Goal: Information Seeking & Learning: Learn about a topic

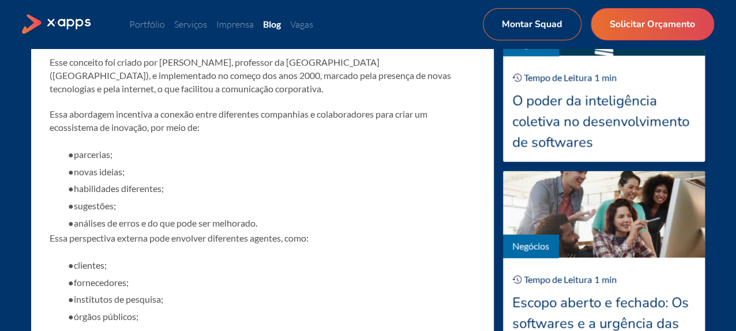
scroll to position [937, 0]
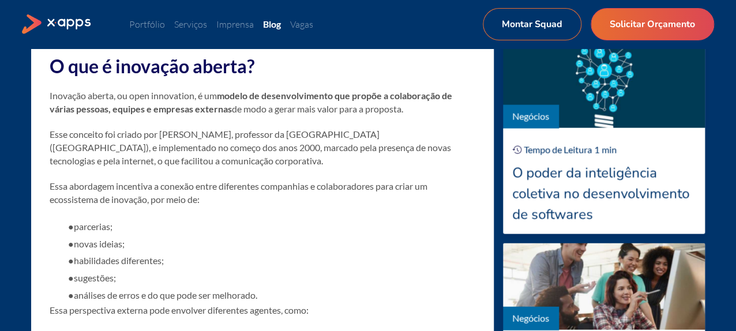
click at [51, 100] on p "Inovação aberta, ou open innovation, é um modelo de desenvolvimento que propõe …" at bounding box center [263, 102] width 426 height 27
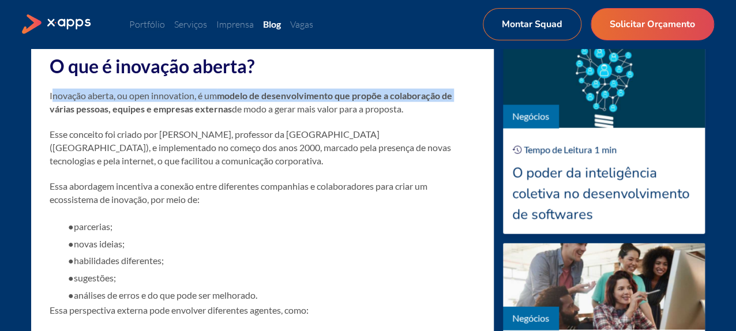
click at [51, 99] on p "Inovação aberta, ou open innovation, é um modelo de desenvolvimento que propõe …" at bounding box center [263, 102] width 426 height 27
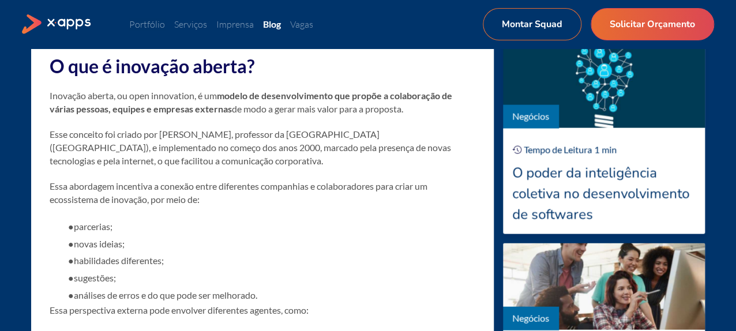
click at [51, 100] on p "Inovação aberta, ou open innovation, é um modelo de desenvolvimento que propõe …" at bounding box center [263, 102] width 426 height 27
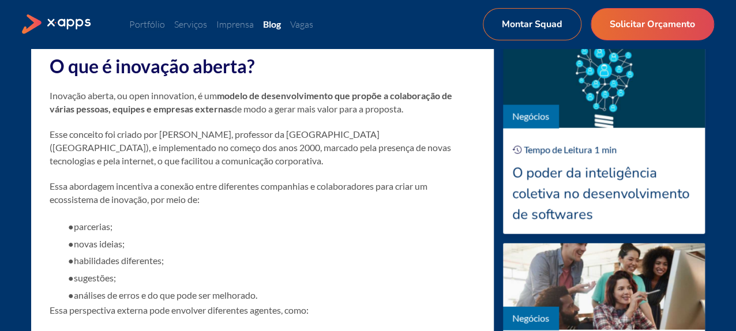
click at [60, 102] on strong "modelo de desenvolvimento que propõe a colaboração de várias pessoas, equipes e…" at bounding box center [251, 102] width 403 height 24
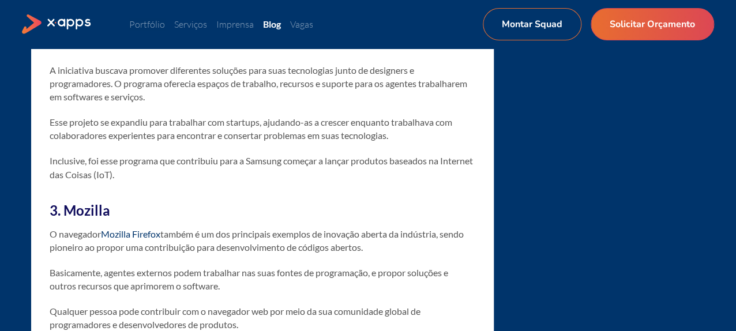
scroll to position [3291, 0]
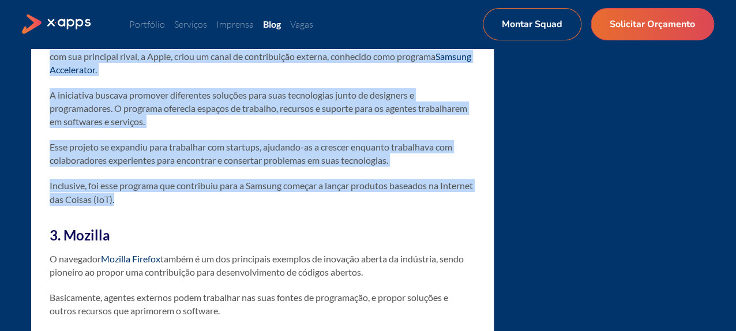
drag, startPoint x: 50, startPoint y: 126, endPoint x: 200, endPoint y: 242, distance: 189.2
copy div "Outra empresa que faz parte da inovação aberta e exemplos promissores é a Samsu…"
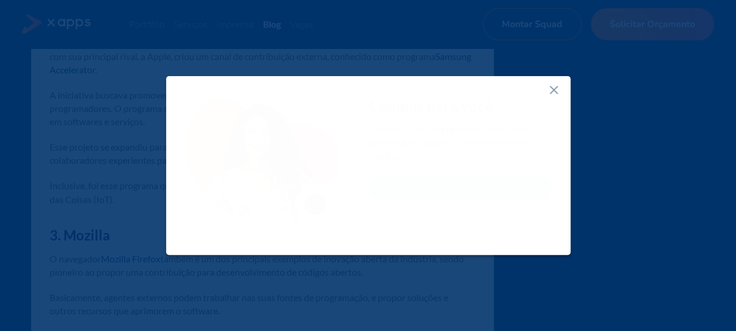
click at [559, 84] on icon at bounding box center [554, 90] width 14 height 14
